Goal: Transaction & Acquisition: Purchase product/service

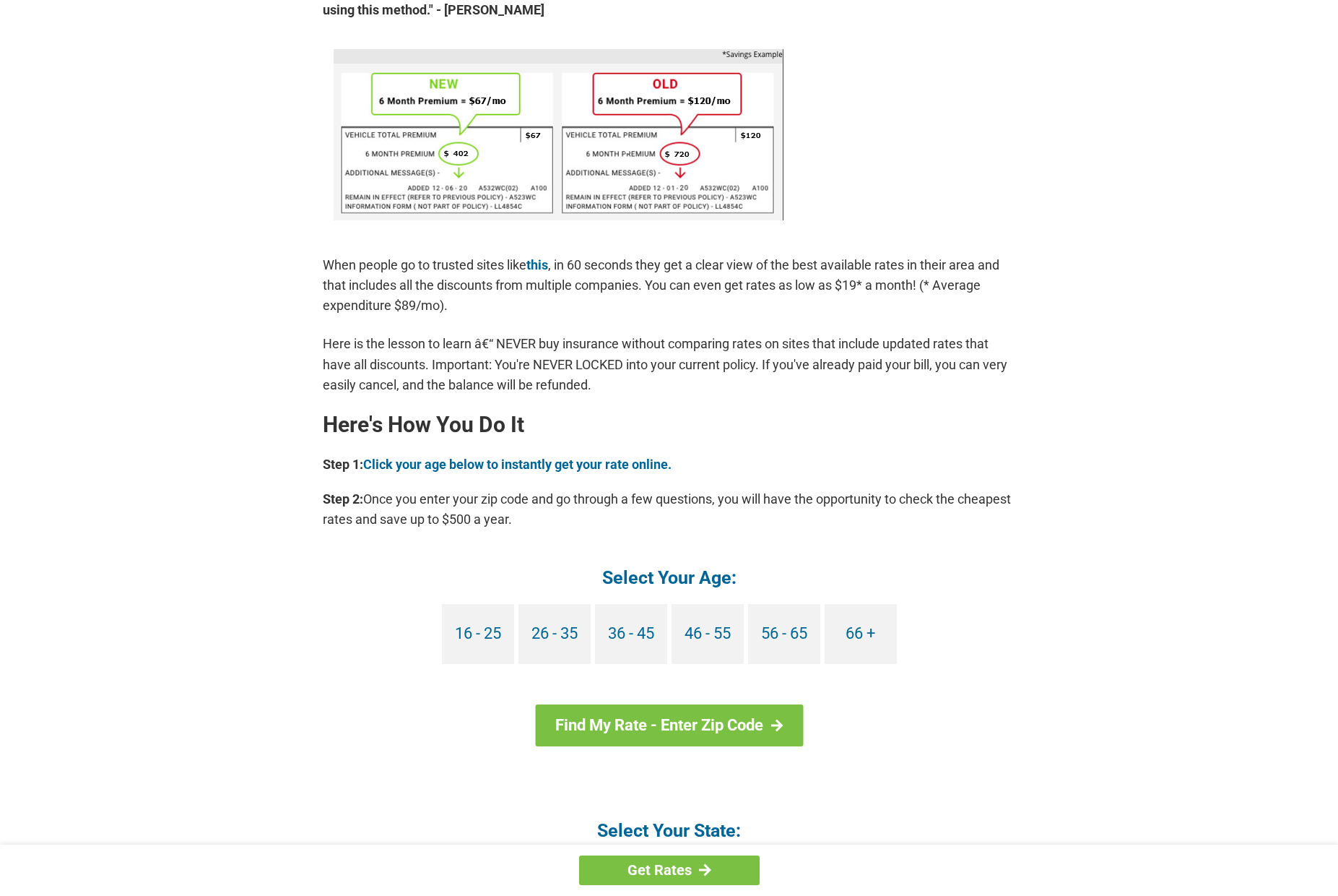
scroll to position [970, 0]
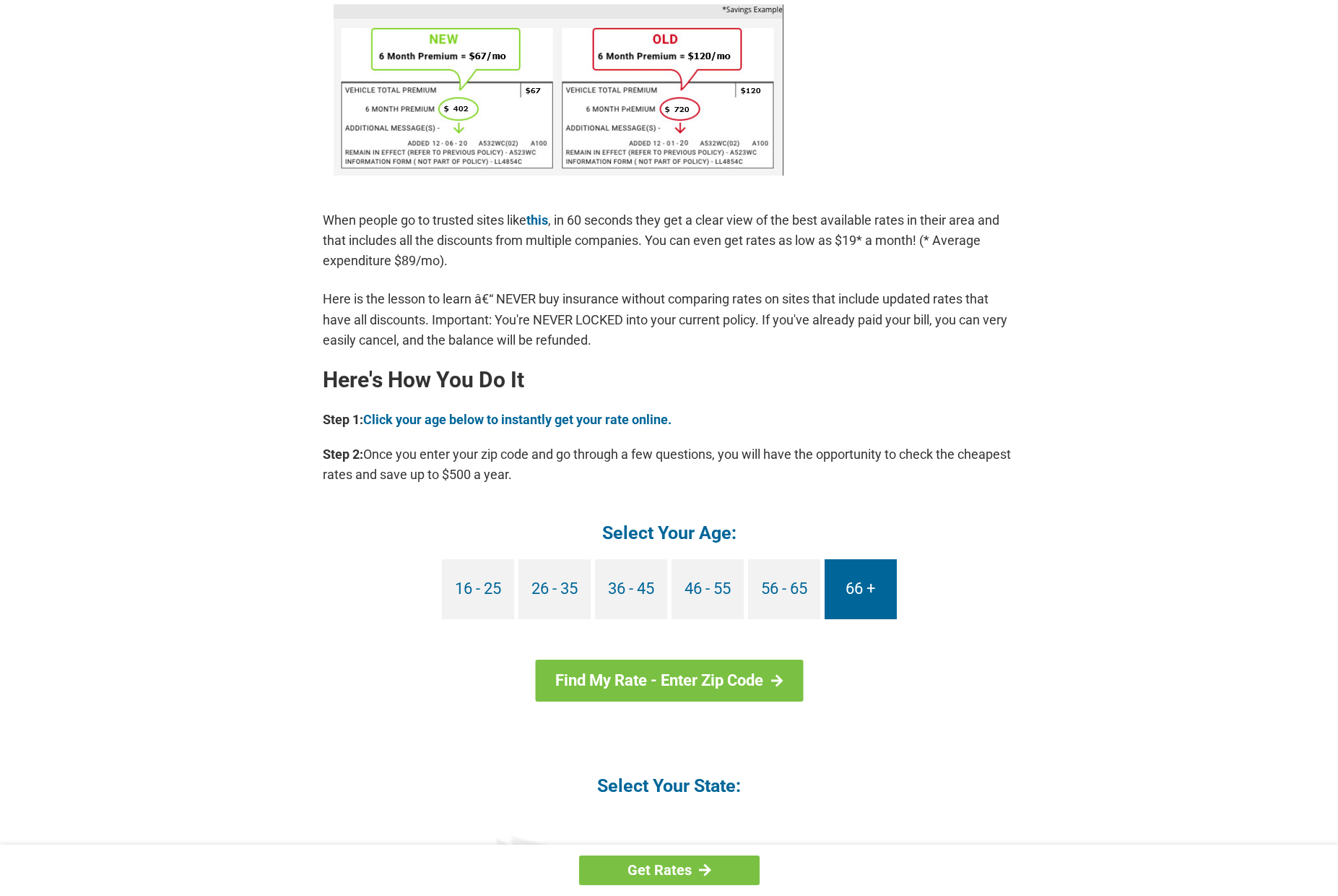
click at [866, 594] on link "66 +" at bounding box center [861, 589] width 73 height 60
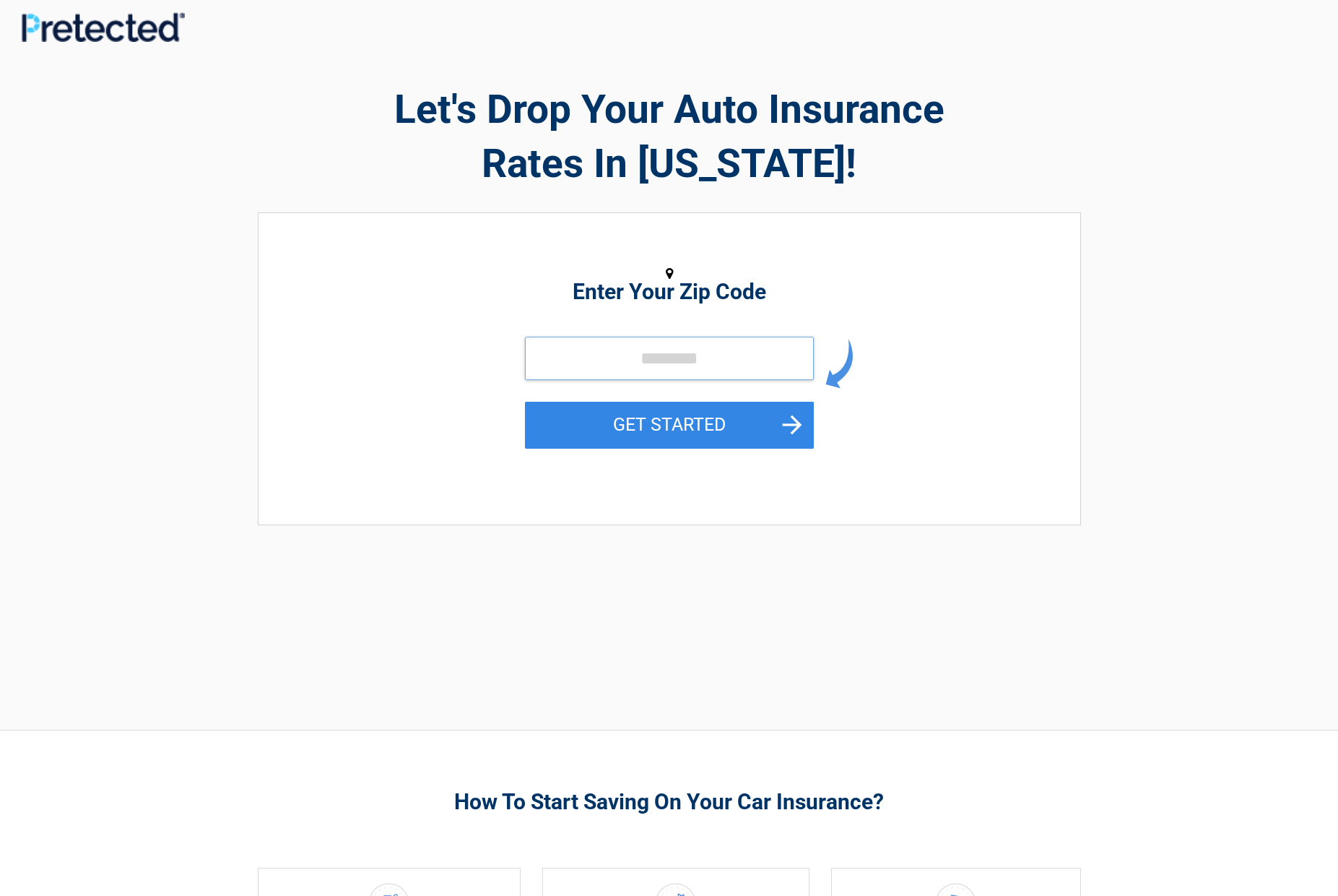
click at [568, 350] on input "tel" at bounding box center [669, 359] width 289 height 44
click at [647, 359] on input "tel" at bounding box center [669, 359] width 289 height 44
type input "*****"
click at [661, 428] on button "GET STARTED" at bounding box center [669, 425] width 289 height 47
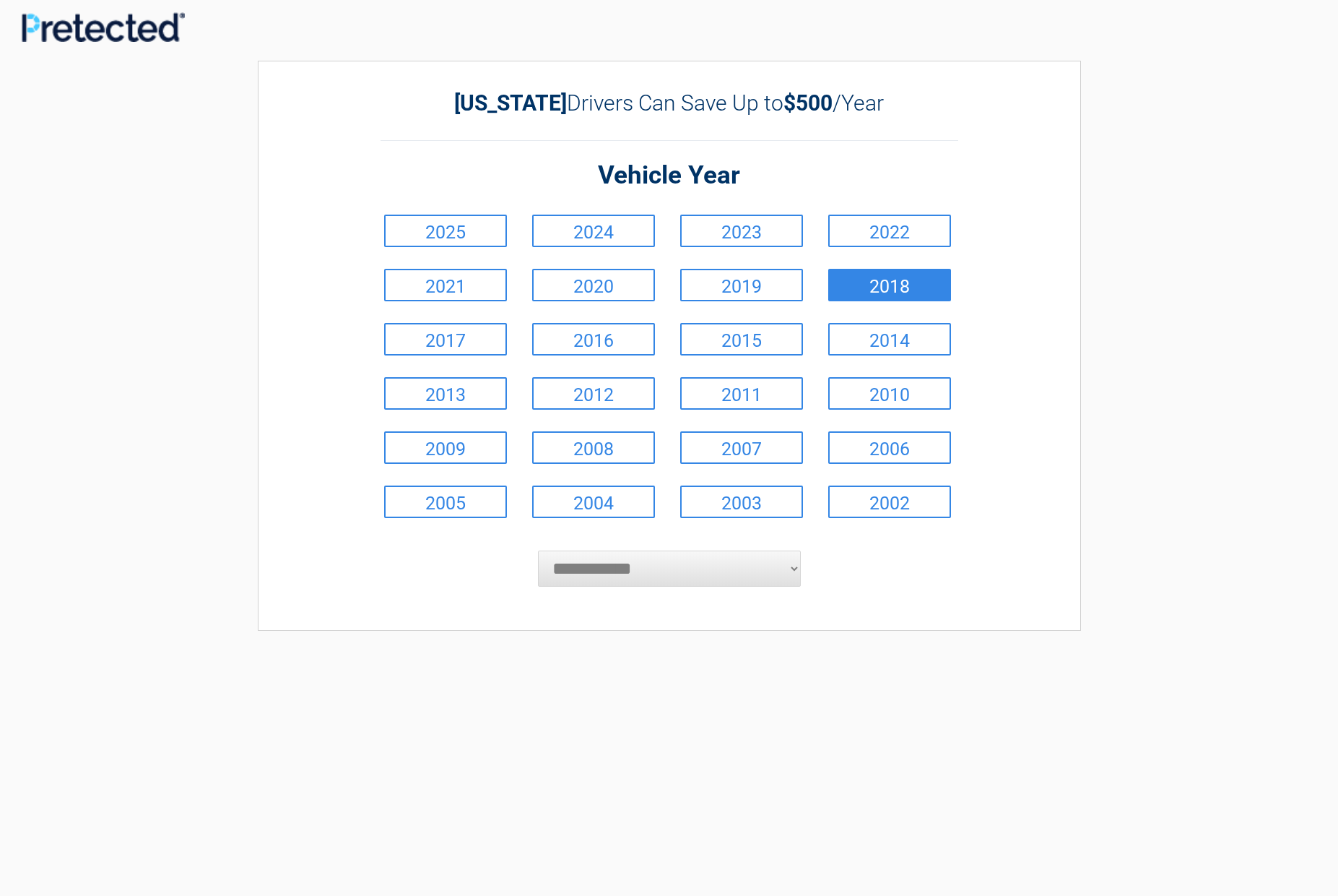
click at [856, 280] on link "2018" at bounding box center [889, 285] width 122 height 33
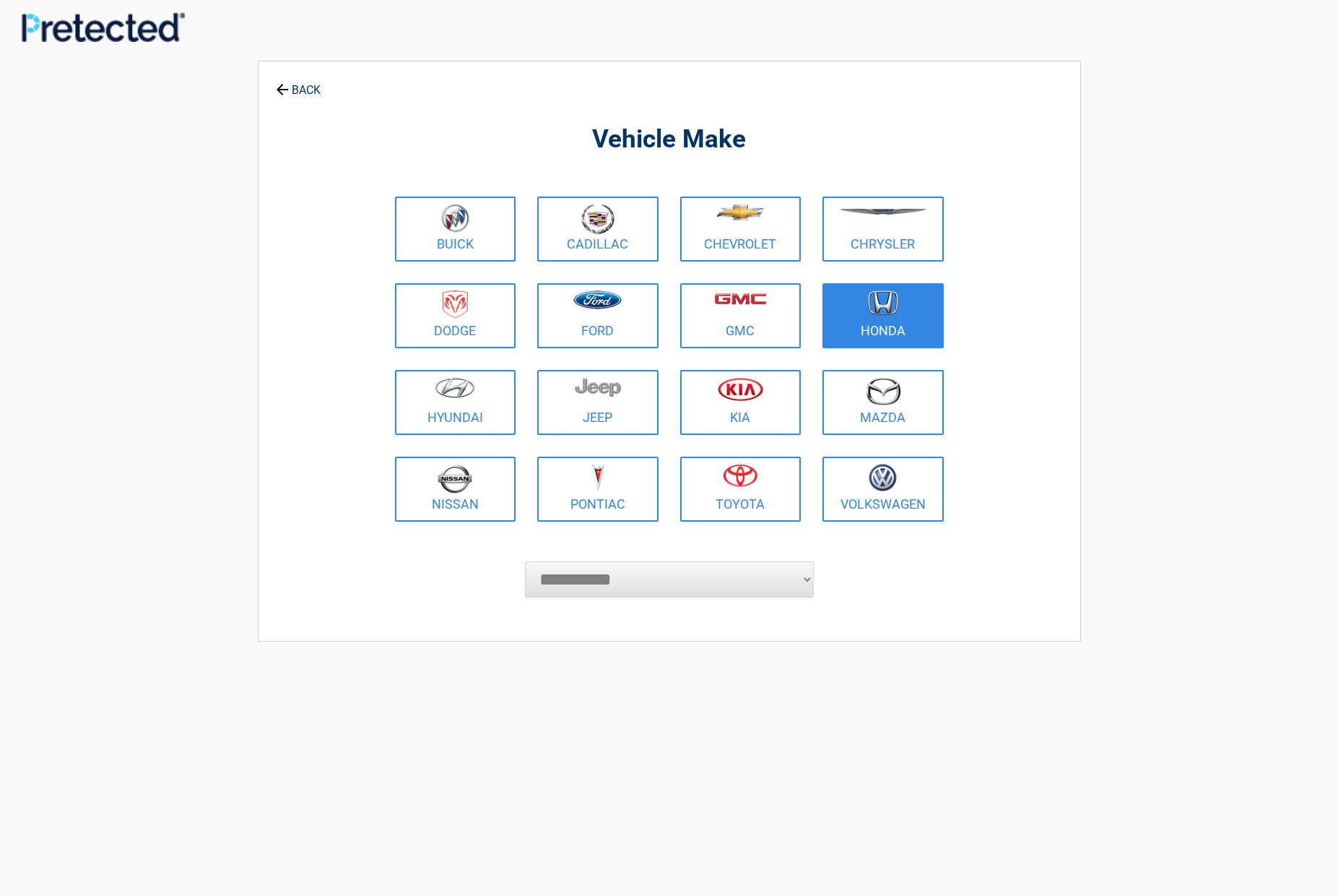
click at [858, 299] on figure at bounding box center [883, 306] width 104 height 33
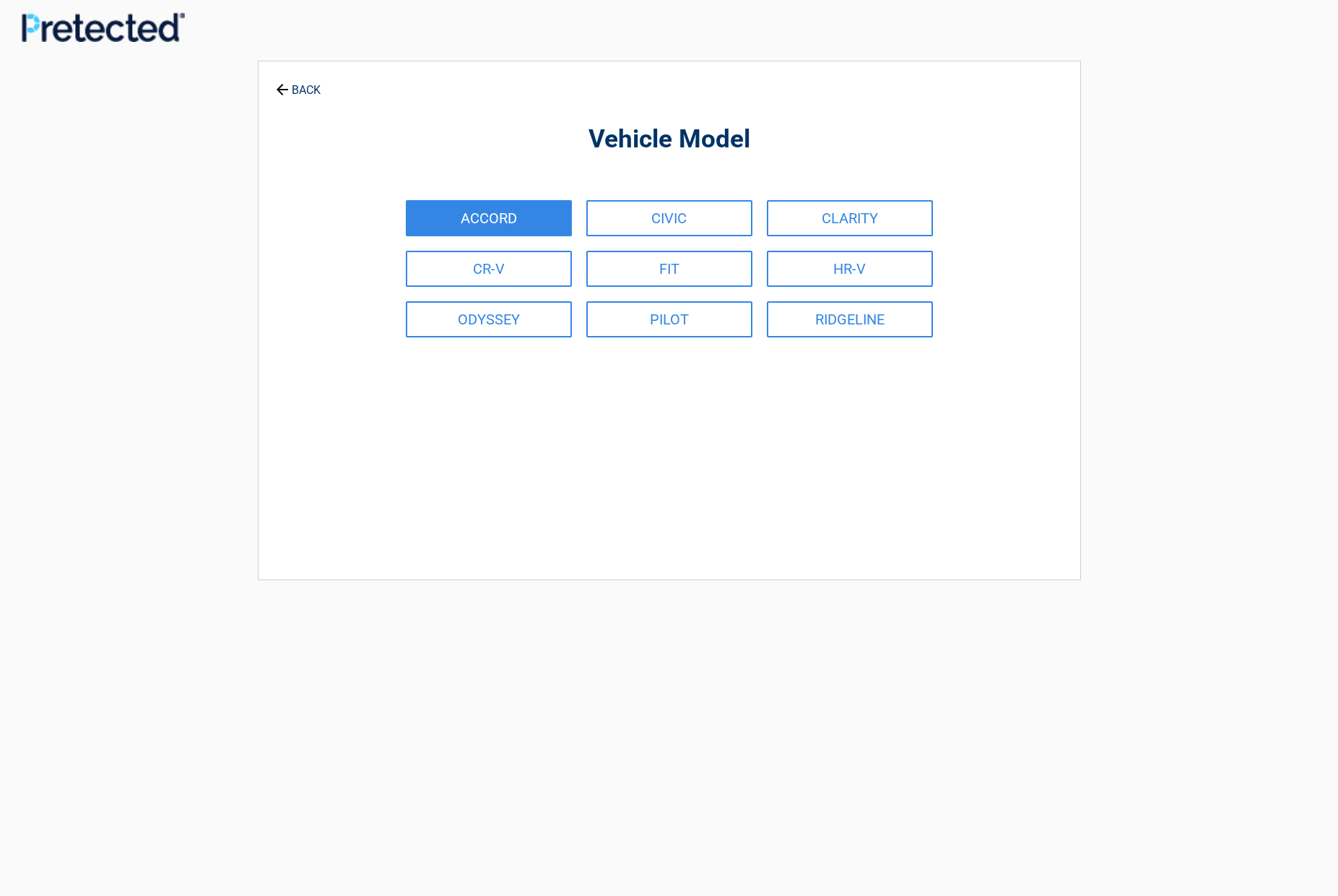
click at [468, 206] on link "ACCORD" at bounding box center [489, 218] width 166 height 36
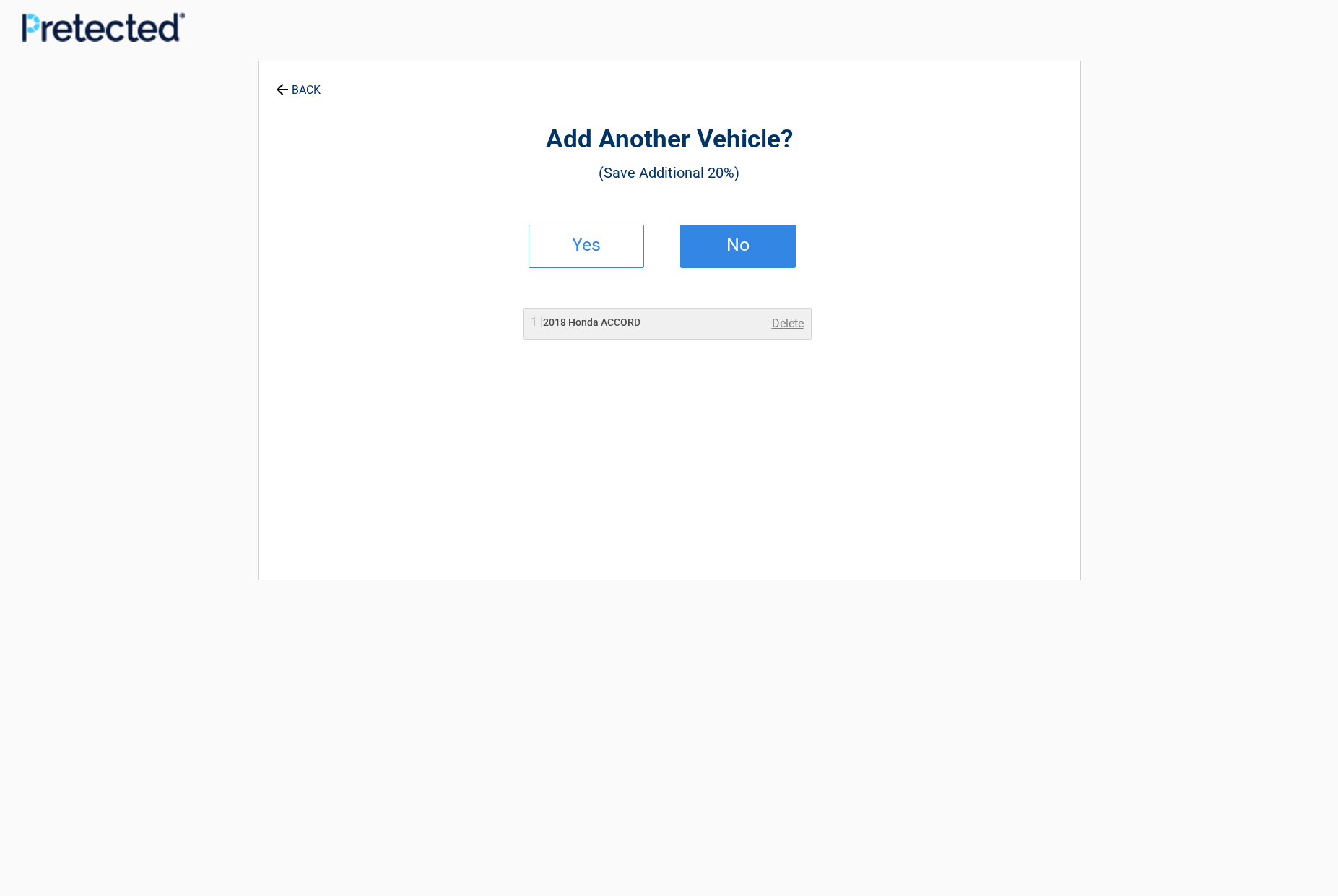
click at [728, 240] on h2 "No" at bounding box center [738, 245] width 85 height 10
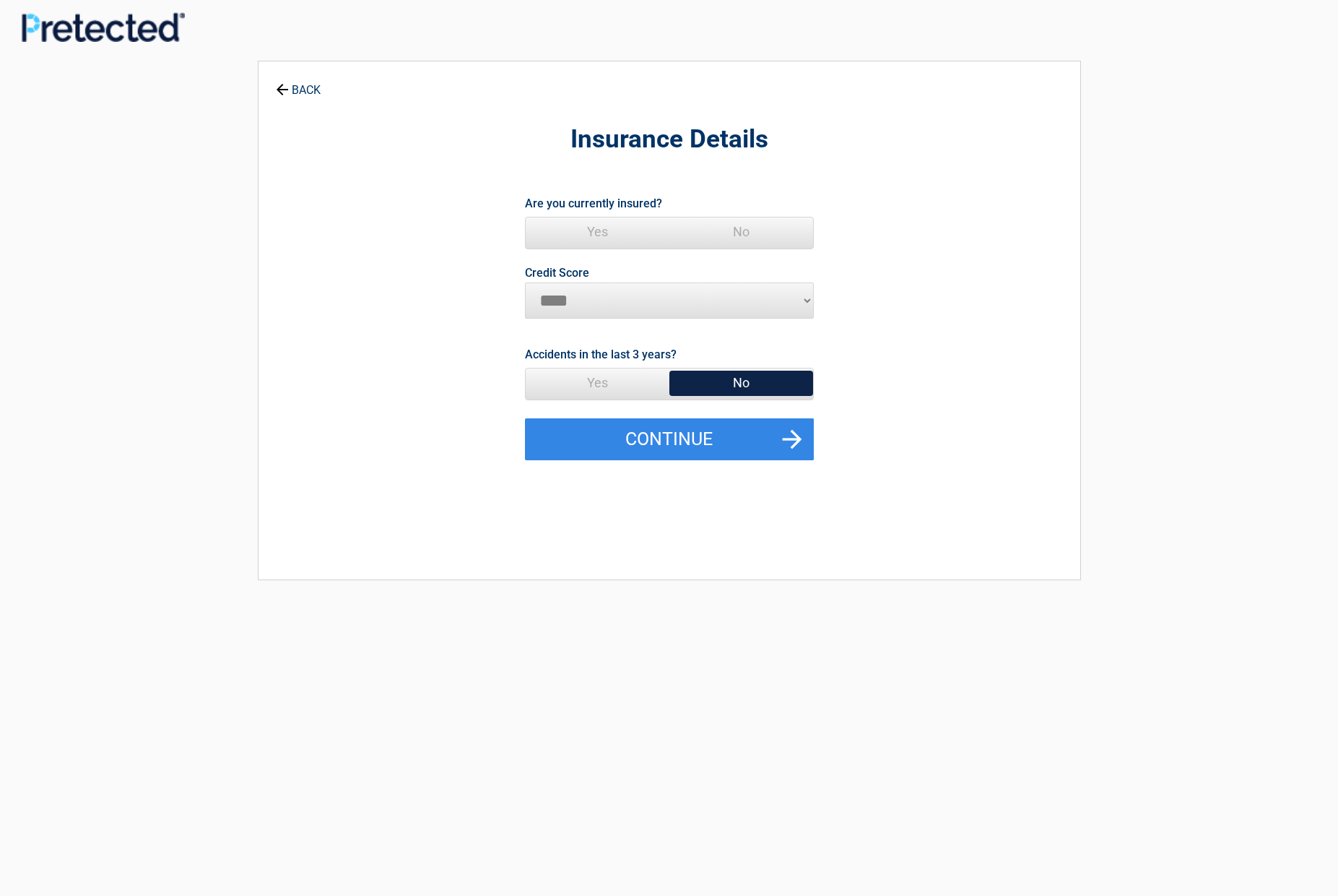
click at [734, 377] on span "No" at bounding box center [742, 382] width 143 height 29
click at [668, 426] on button "Continue" at bounding box center [669, 439] width 289 height 42
click at [596, 228] on span "Yes" at bounding box center [597, 232] width 143 height 29
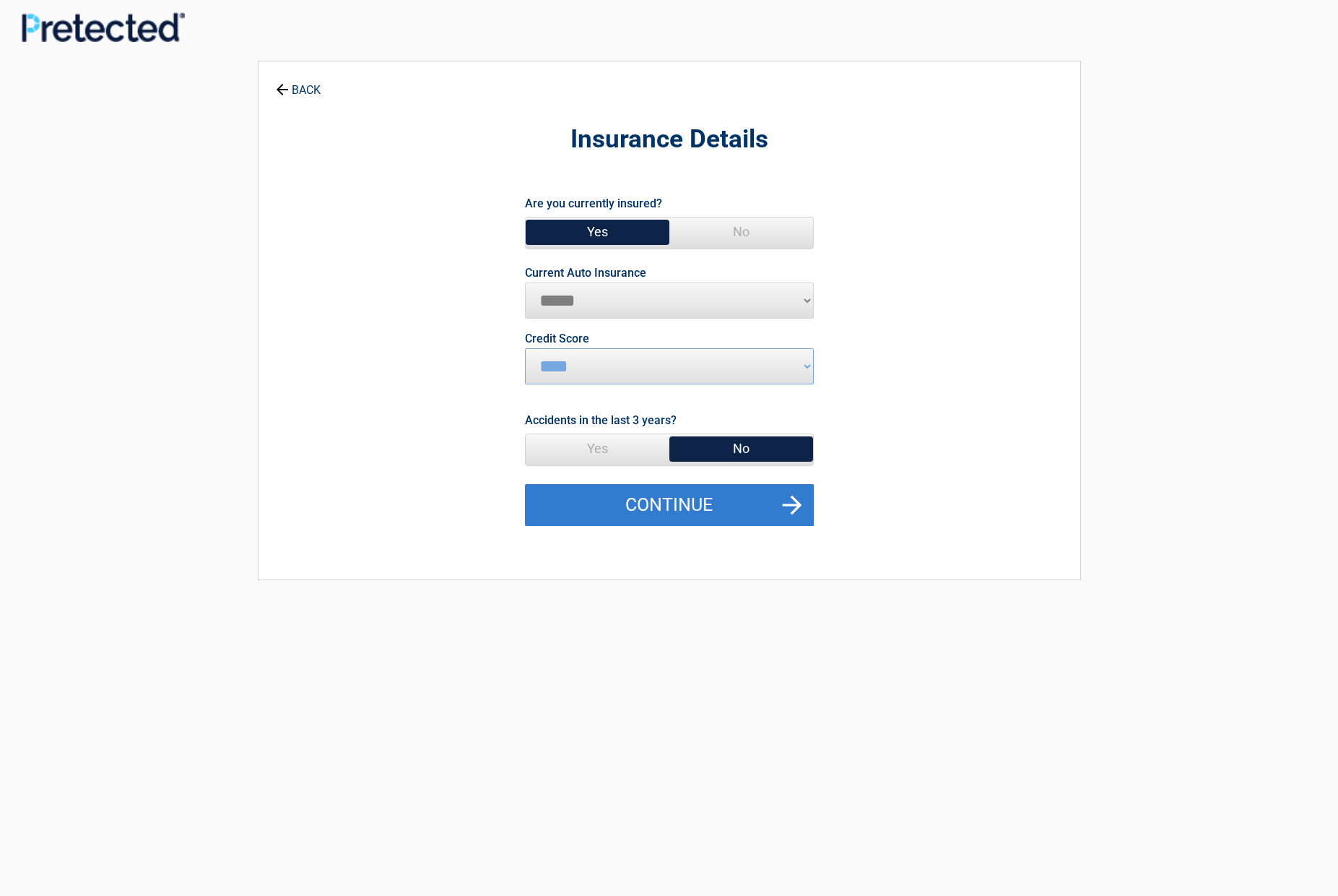
click at [671, 495] on button "Continue" at bounding box center [669, 505] width 289 height 42
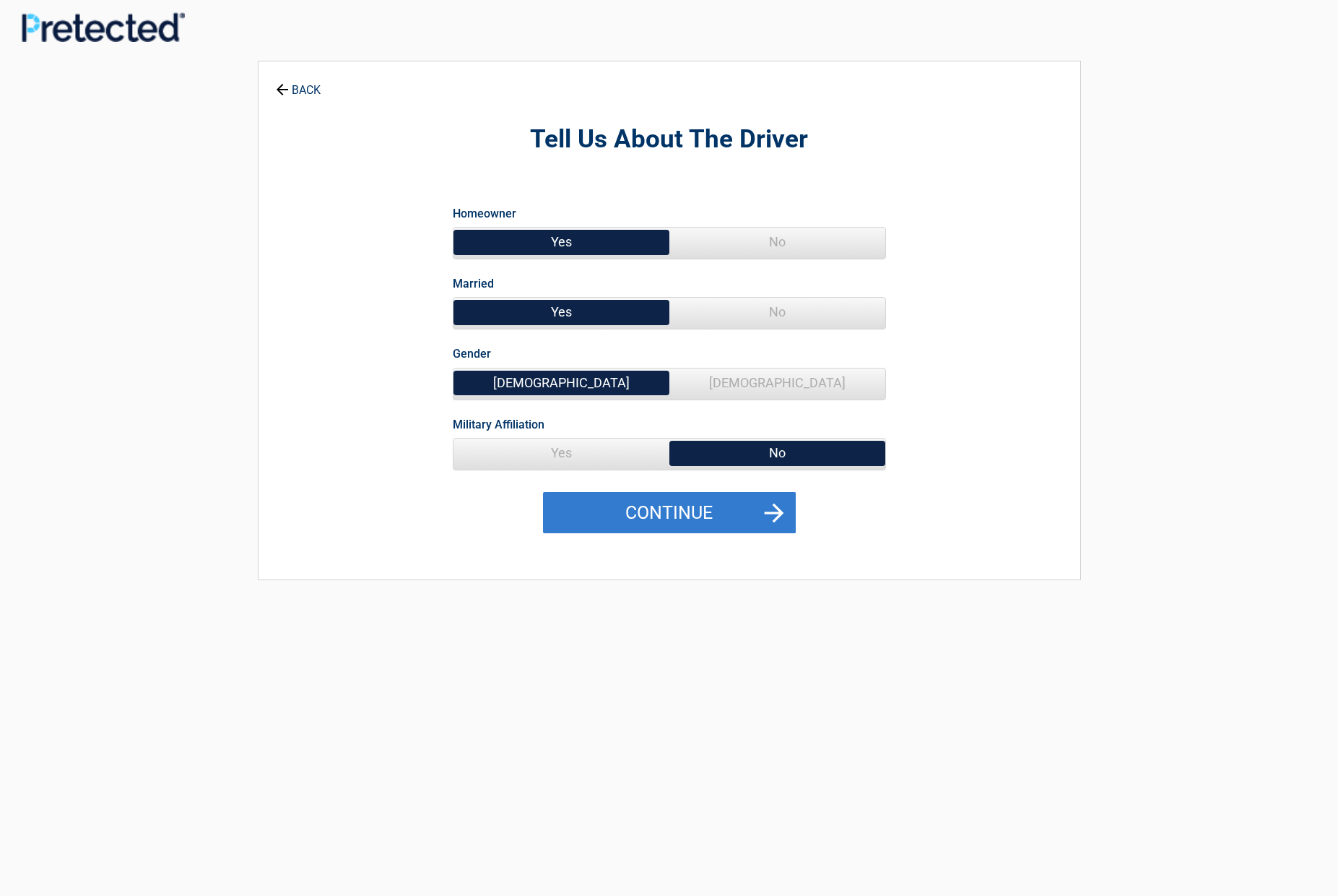
click at [653, 503] on button "Continue" at bounding box center [670, 513] width 253 height 42
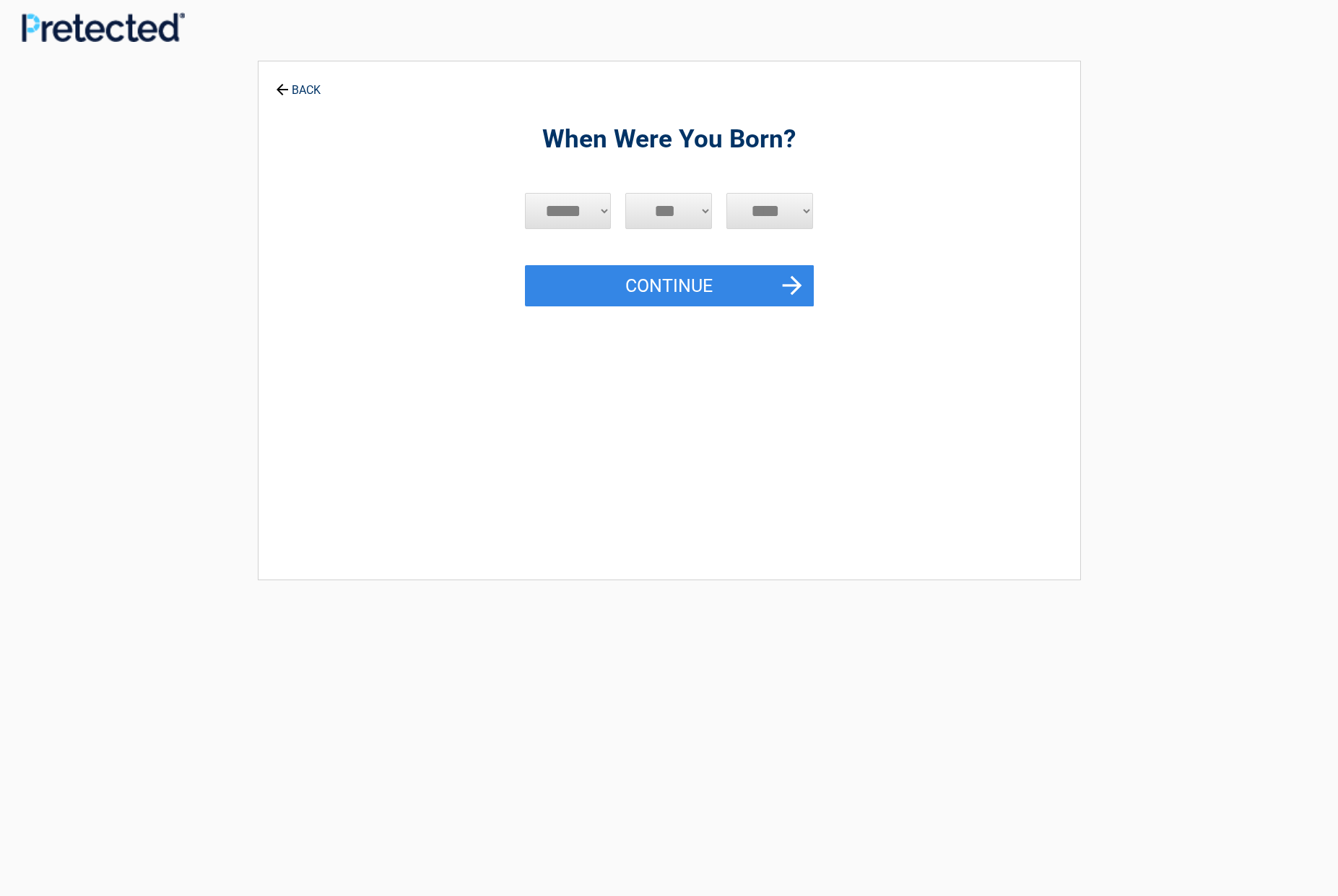
select select "****"
click at [674, 281] on button "Continue" at bounding box center [669, 286] width 289 height 42
select select "*"
select select "**"
click at [677, 279] on button "Continue" at bounding box center [669, 286] width 289 height 42
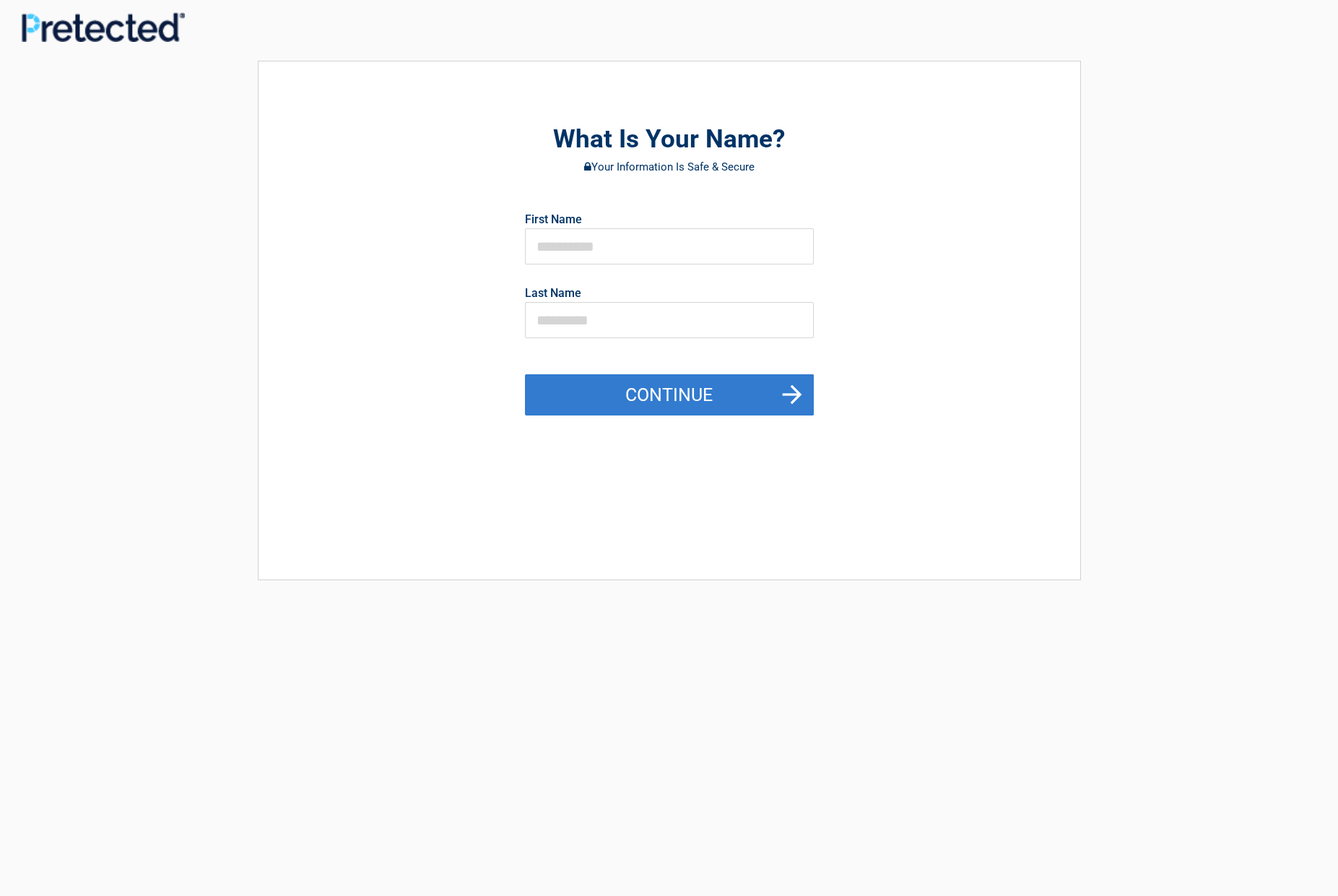
click at [639, 388] on button "Continue" at bounding box center [669, 395] width 289 height 42
